Goal: Navigation & Orientation: Find specific page/section

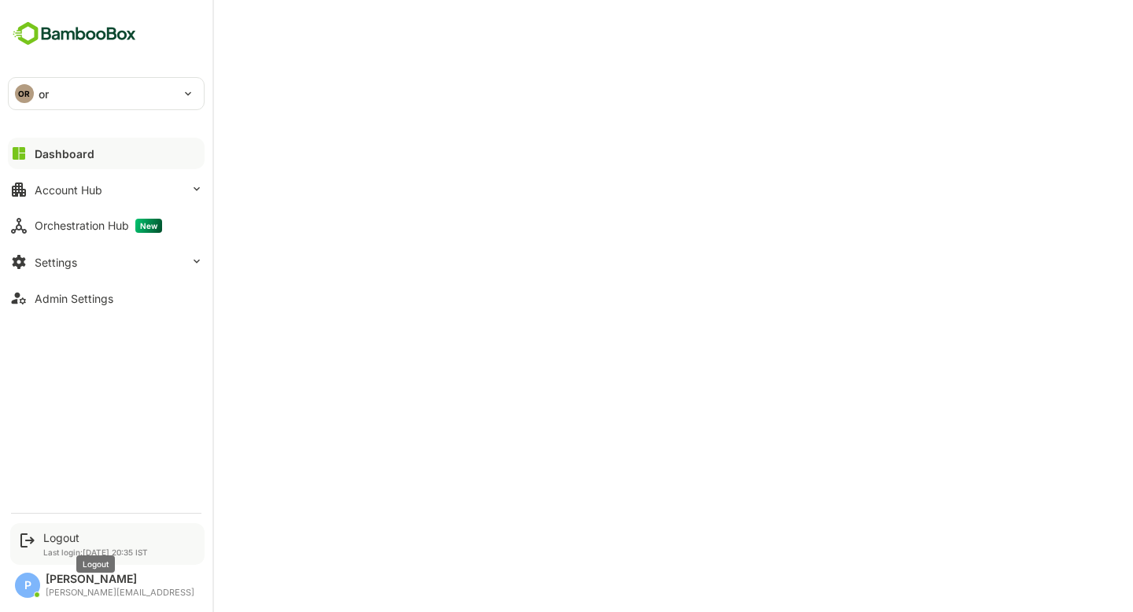
click at [46, 534] on div "Logout" at bounding box center [95, 537] width 105 height 13
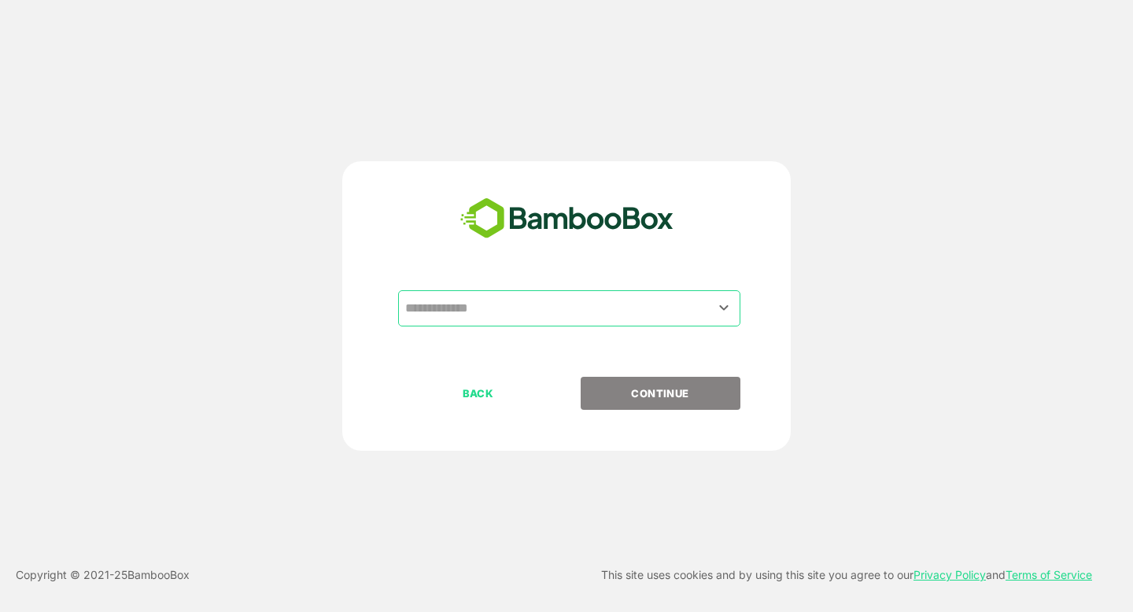
click at [425, 303] on input "text" at bounding box center [569, 309] width 336 height 30
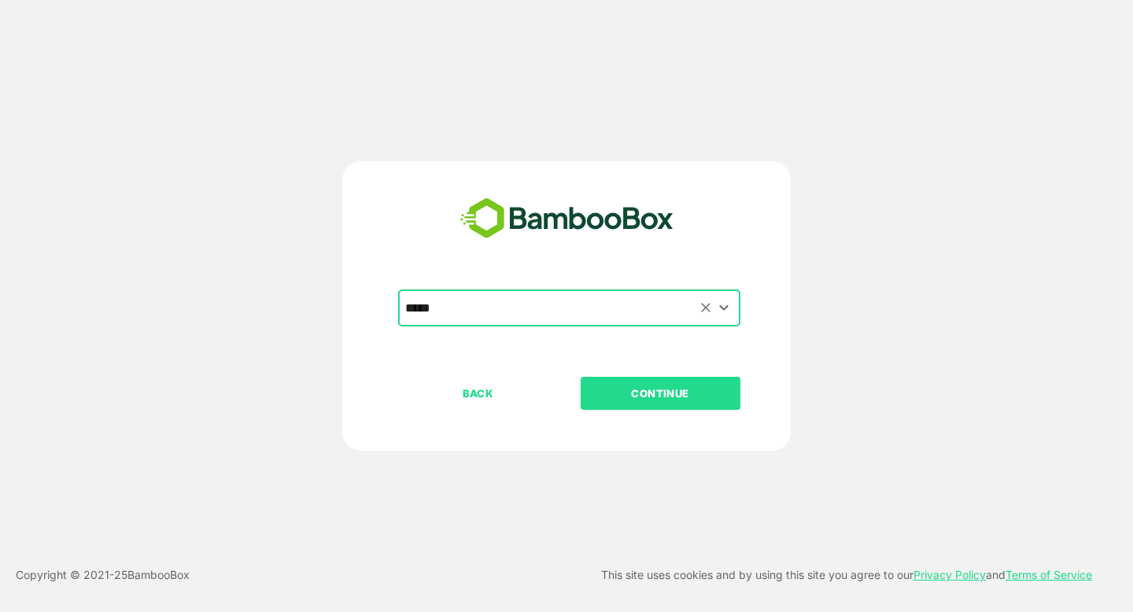
type input "*****"
click at [581, 377] on button "CONTINUE" at bounding box center [661, 393] width 160 height 33
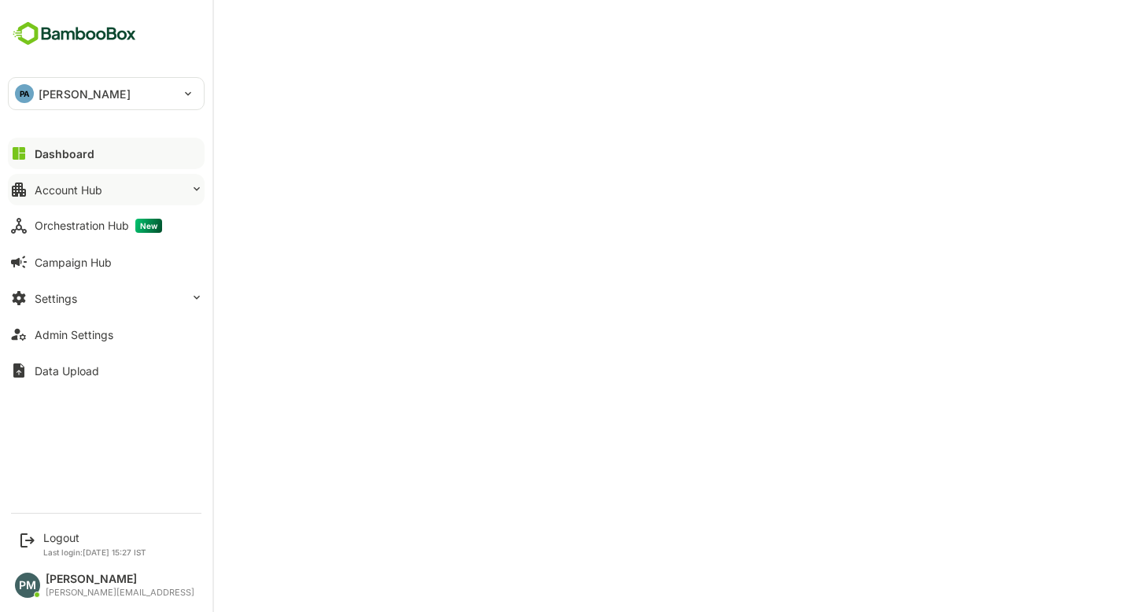
click at [116, 198] on button "Account Hub" at bounding box center [106, 189] width 197 height 31
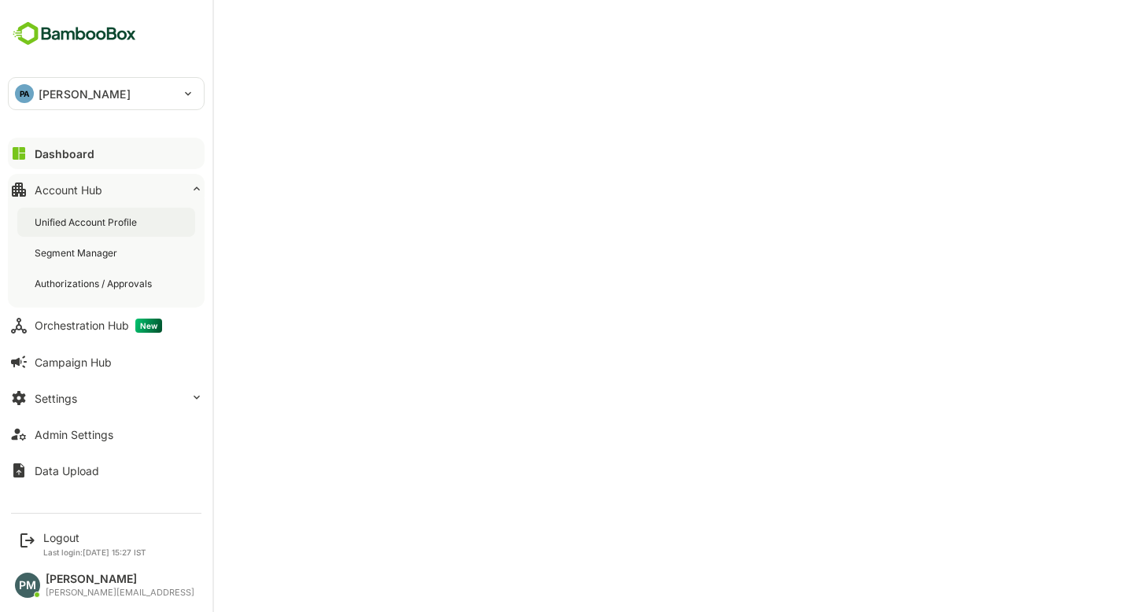
click at [112, 227] on div "Unified Account Profile" at bounding box center [87, 222] width 105 height 13
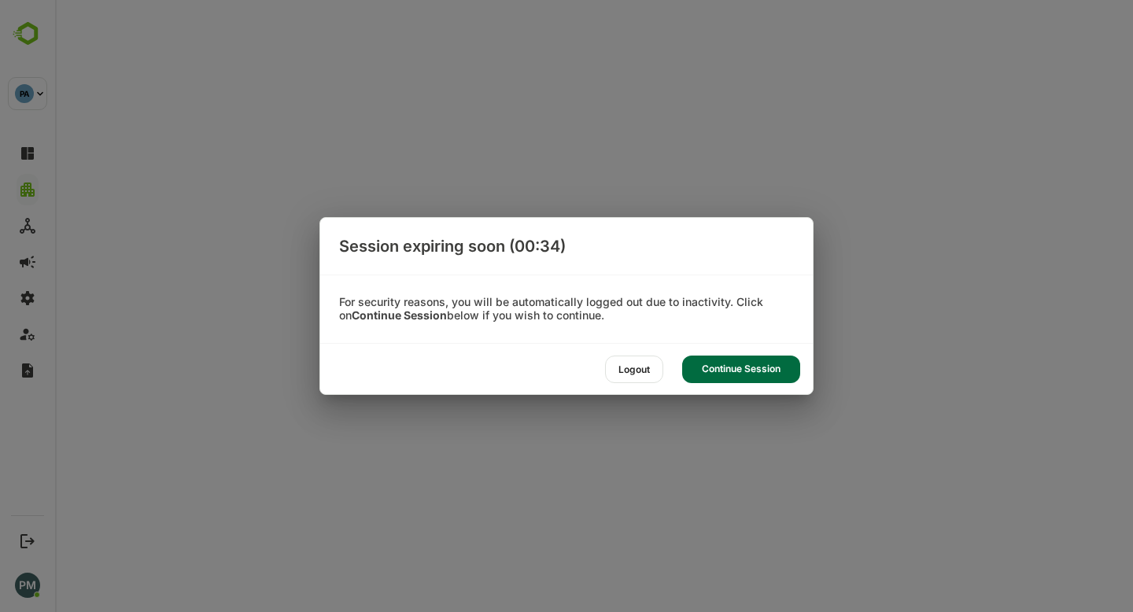
click at [747, 378] on div "Continue Session" at bounding box center [741, 370] width 118 height 28
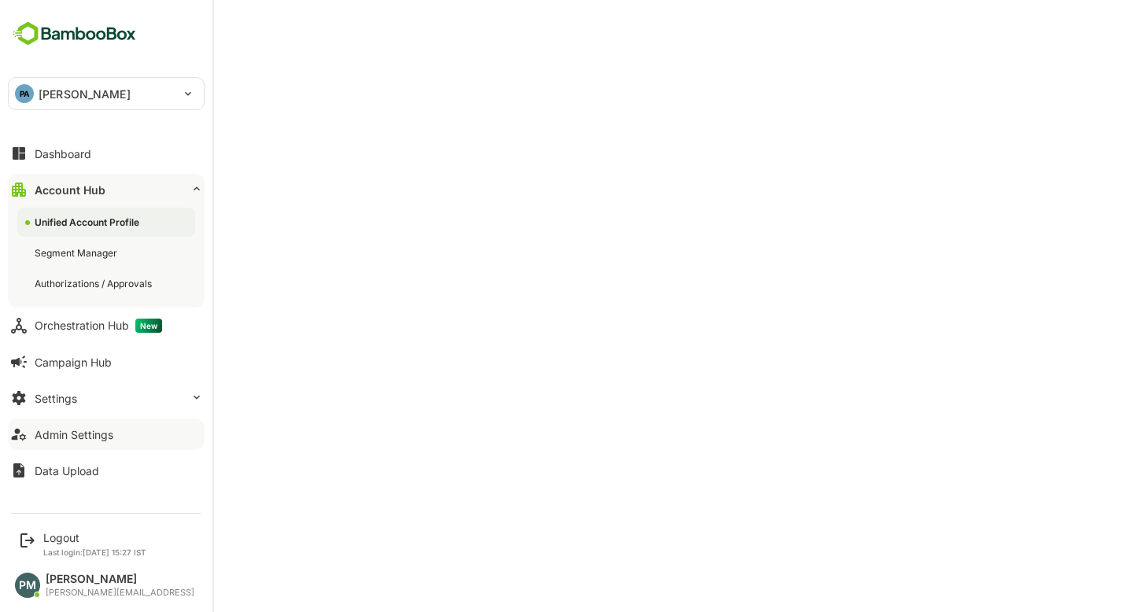
click at [87, 435] on div "Admin Settings" at bounding box center [74, 434] width 79 height 13
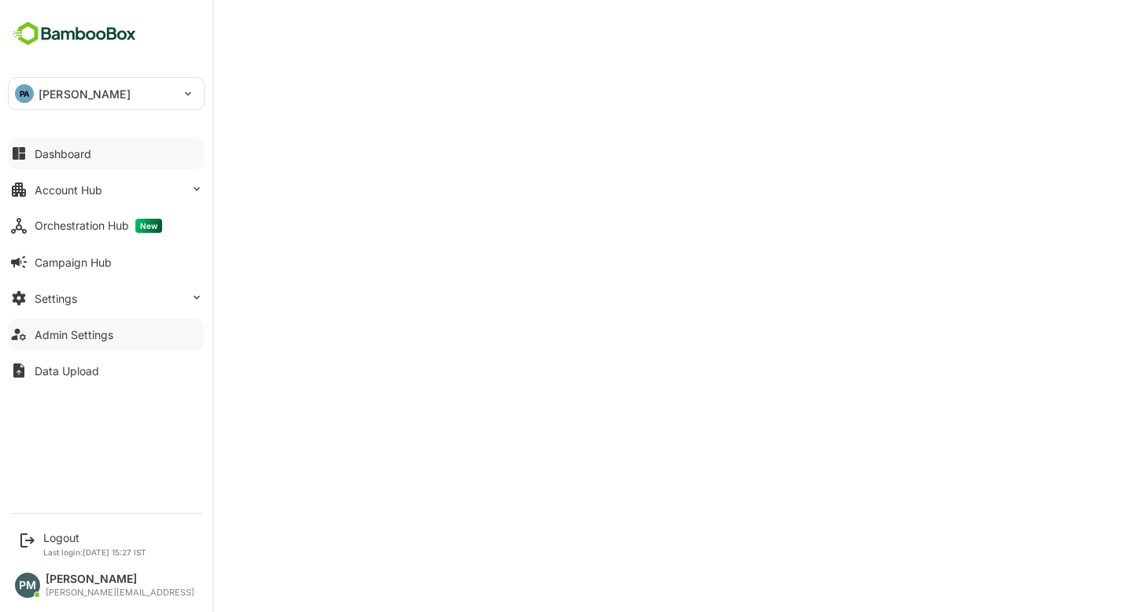
click at [17, 138] on button "Dashboard" at bounding box center [106, 153] width 197 height 31
